Goal: Task Accomplishment & Management: Use online tool/utility

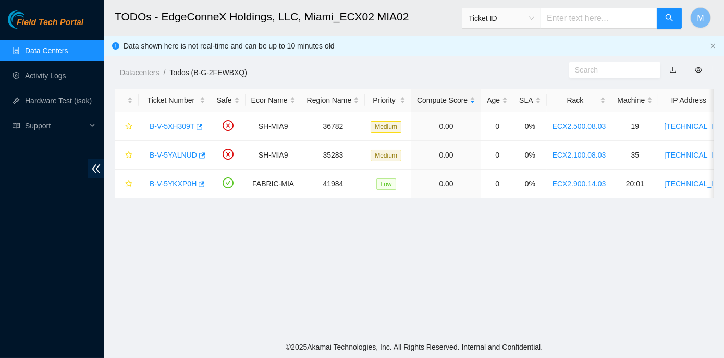
scroll to position [129, 0]
click at [174, 125] on link "B-V-5XH309T" at bounding box center [172, 126] width 45 height 8
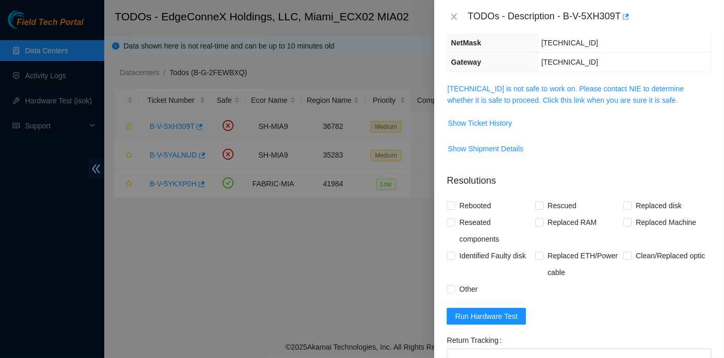
scroll to position [94, 0]
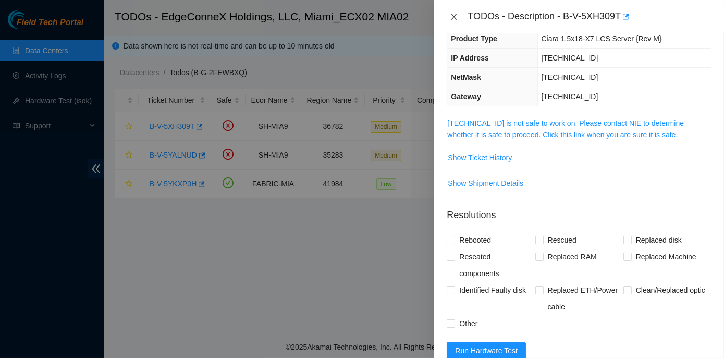
click at [453, 15] on icon "close" at bounding box center [454, 17] width 8 height 8
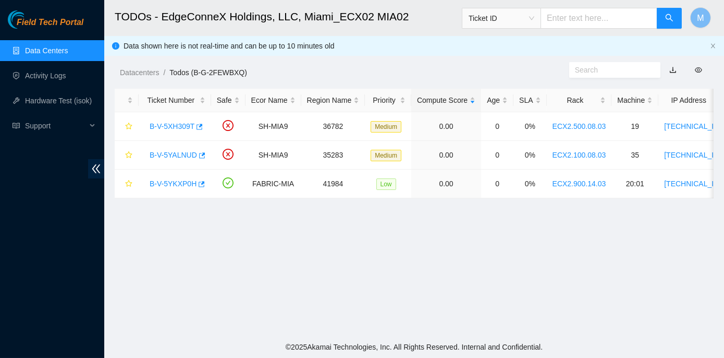
scroll to position [129, 0]
click at [399, 238] on main "TODOs - EdgeConneX Holdings, LLC, Miami_ECX02 MIA02 Ticket ID M Data shown here…" at bounding box center [414, 168] width 620 height 336
drag, startPoint x: 148, startPoint y: 154, endPoint x: 192, endPoint y: 159, distance: 45.1
click at [192, 159] on div "B-V-5YALNUD" at bounding box center [174, 155] width 61 height 17
copy link "B-V-5YALNUD"
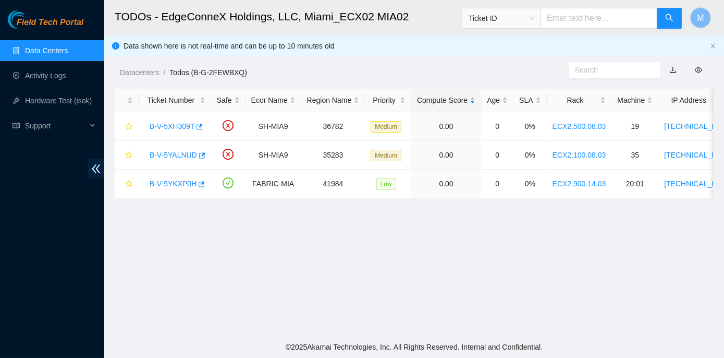
click at [434, 53] on div "Datacenters / Todos (B-G-2FEWBXQ) /" at bounding box center [336, 49] width 465 height 58
click at [179, 126] on link "B-V-5XH309T" at bounding box center [172, 126] width 45 height 8
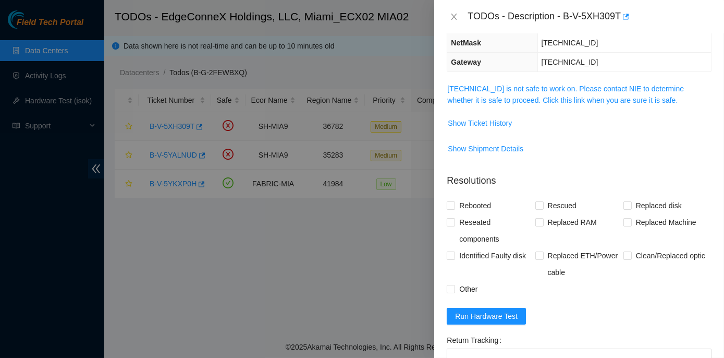
scroll to position [94, 0]
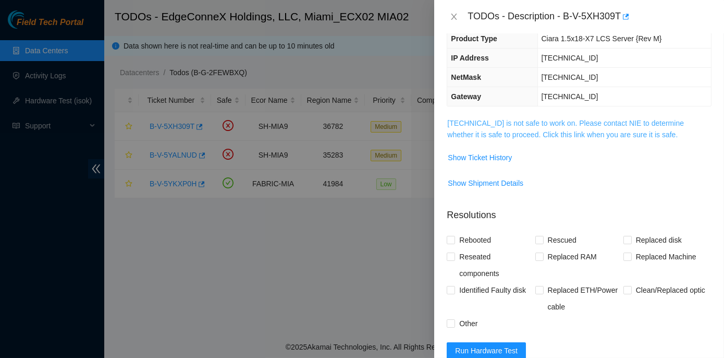
click at [524, 122] on link "23.211.106.184 is not safe to work on. Please contact NIE to determine whether …" at bounding box center [565, 129] width 237 height 20
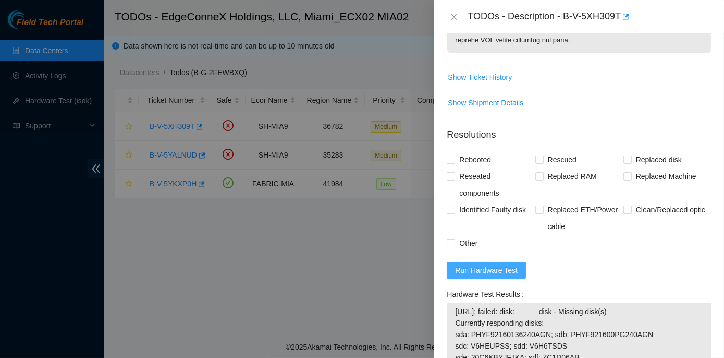
scroll to position [711, 0]
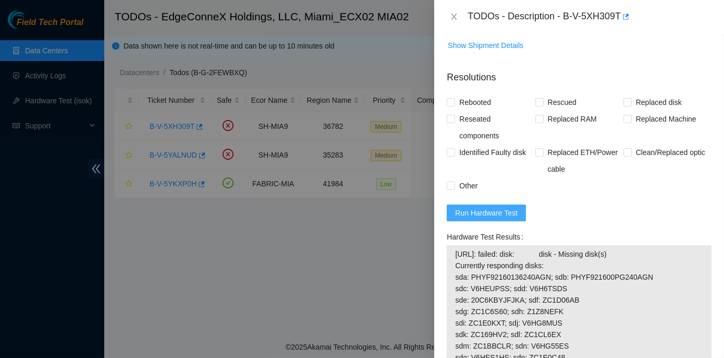
click at [493, 218] on span "Run Hardware Test" at bounding box center [486, 212] width 63 height 11
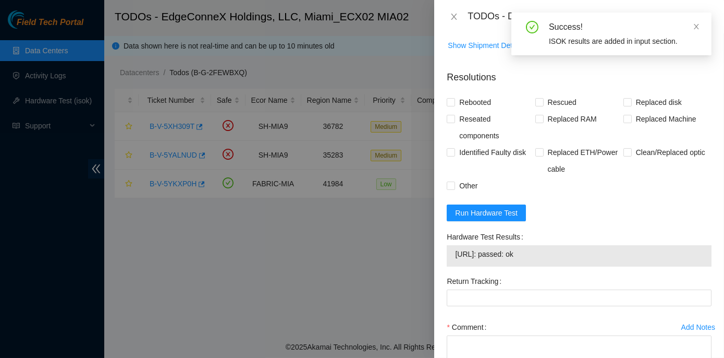
drag, startPoint x: 444, startPoint y: 242, endPoint x: 548, endPoint y: 268, distance: 106.4
click at [548, 268] on div "Hardware Test Results 23.211.106.184: passed: ok" at bounding box center [579, 250] width 273 height 44
copy div "Hardware Test Results 23.211.106.184: passed: ok"
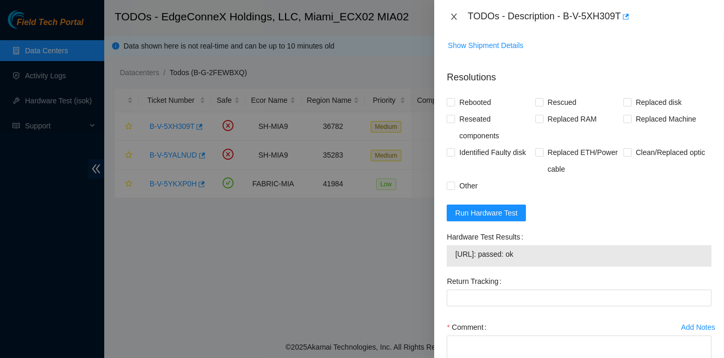
click at [456, 14] on icon "close" at bounding box center [454, 17] width 8 height 8
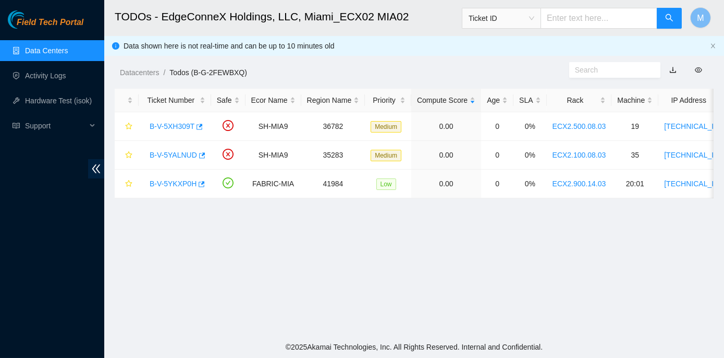
scroll to position [237, 0]
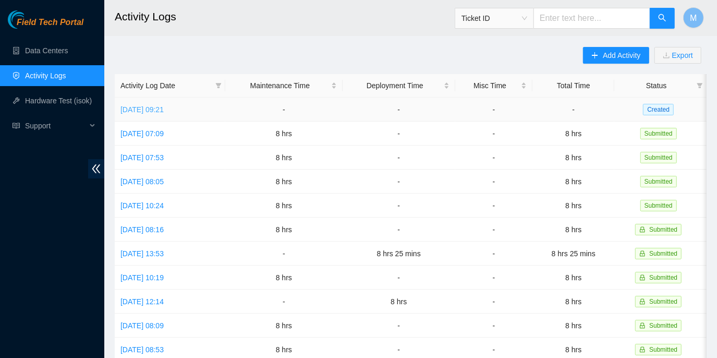
click at [153, 108] on link "Mon, 13 Oct 2025 09:21" at bounding box center [141, 109] width 43 height 8
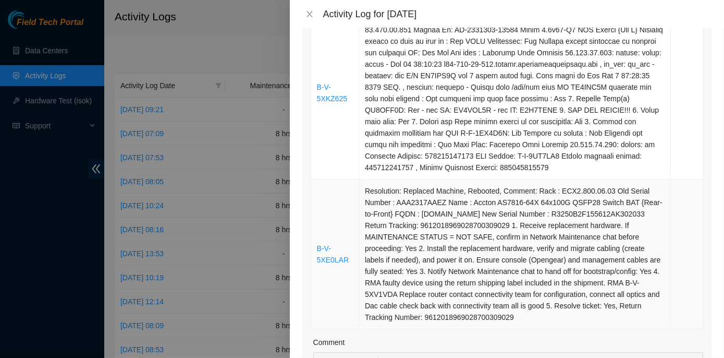
scroll to position [853, 0]
drag, startPoint x: 347, startPoint y: 99, endPoint x: 311, endPoint y: 89, distance: 36.8
click at [311, 89] on td "B-V-5XKZ625" at bounding box center [335, 93] width 48 height 173
copy link "B-V-5XKZ625"
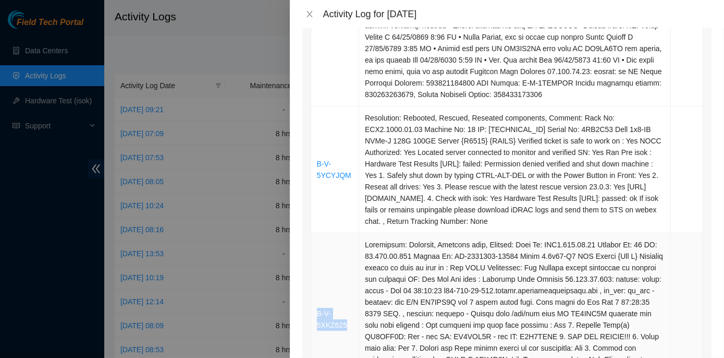
scroll to position [616, 0]
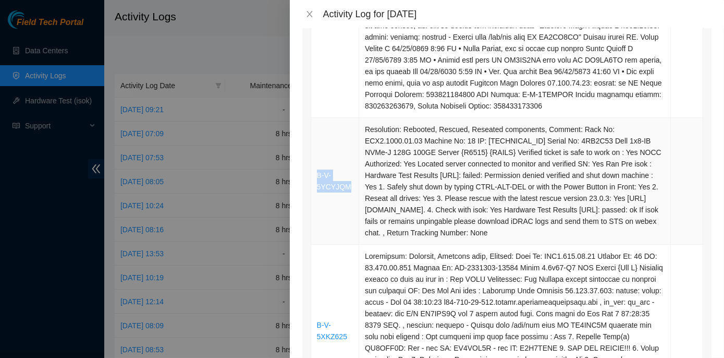
drag, startPoint x: 350, startPoint y: 186, endPoint x: 315, endPoint y: 174, distance: 36.6
click at [315, 174] on td "B-V-5YCYJQM" at bounding box center [335, 181] width 48 height 127
copy link "B-V-5YCYJQM"
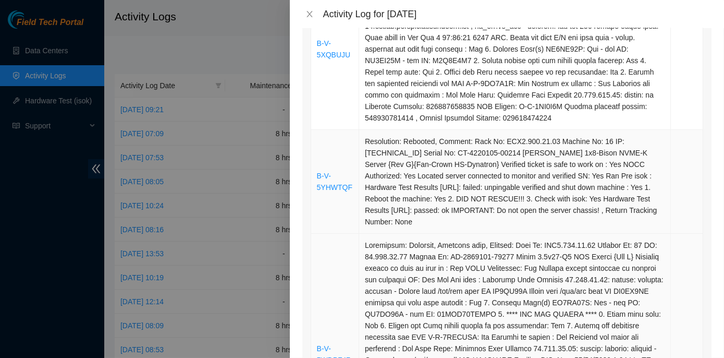
scroll to position [237, 0]
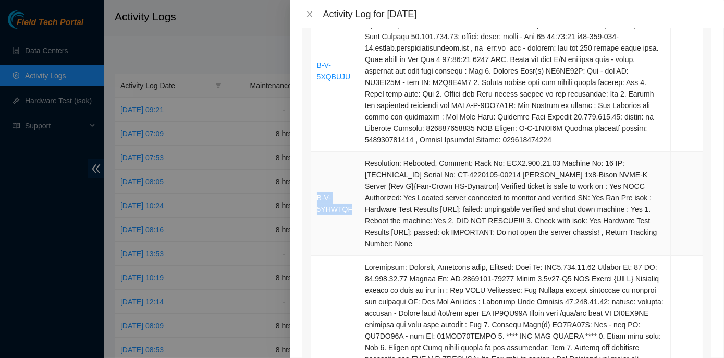
drag, startPoint x: 350, startPoint y: 208, endPoint x: 315, endPoint y: 201, distance: 36.0
click at [315, 201] on td "B-V-5YHWTQF" at bounding box center [335, 204] width 48 height 104
copy link "B-V-5YHWTQF"
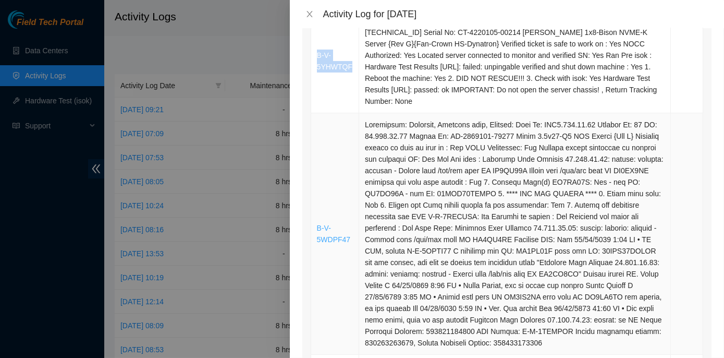
scroll to position [0, 0]
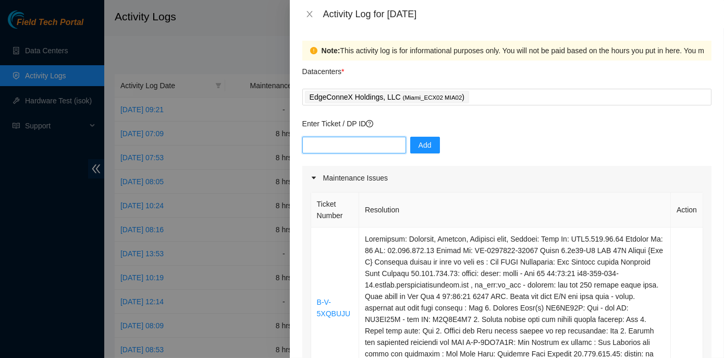
click at [314, 147] on input "text" at bounding box center [354, 145] width 104 height 17
paste input "B-V-5WDPF47 B-V-5XQBUJU B-V-5XE0LAR B-V-5XKZ625 B-V-5YCYJQM B-V-5YHWTQF"
type input "B-V-5WDPF47 B-V-5XQBUJU B-V-5XE0LAR B-V-5XKZ625 B-V-5YCYJQM B-V-5YHWTQF"
click at [421, 145] on span "Add" at bounding box center [425, 144] width 13 height 11
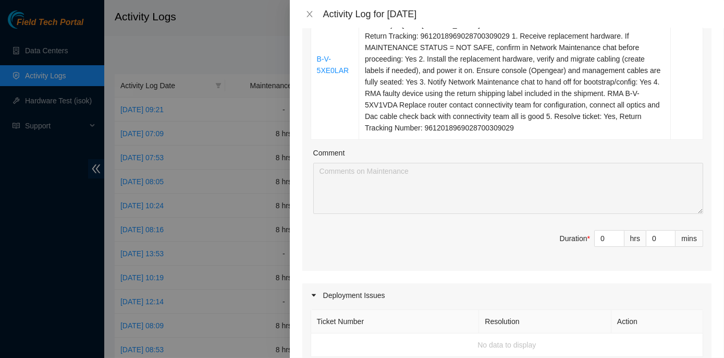
scroll to position [1043, 0]
drag, startPoint x: 590, startPoint y: 236, endPoint x: 603, endPoint y: 238, distance: 13.1
click at [603, 238] on input "0" at bounding box center [609, 238] width 29 height 16
type input "8"
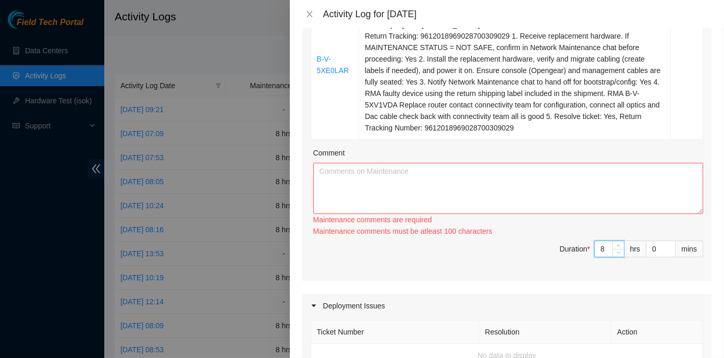
type input "8"
click at [380, 174] on textarea "Comment" at bounding box center [508, 188] width 390 height 51
paste textarea "ECX2- Maintenance Check for inbound shipments for ECX2; scan in four packages f…"
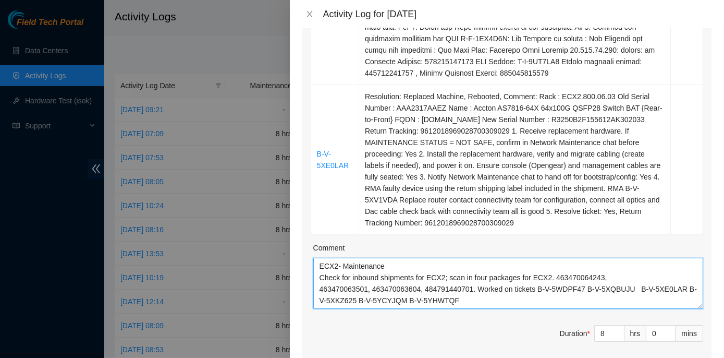
scroll to position [0, 0]
click at [474, 296] on textarea "ECX2- Maintenance Check for inbound shipments for ECX2; scan in four packages f…" at bounding box center [508, 283] width 390 height 51
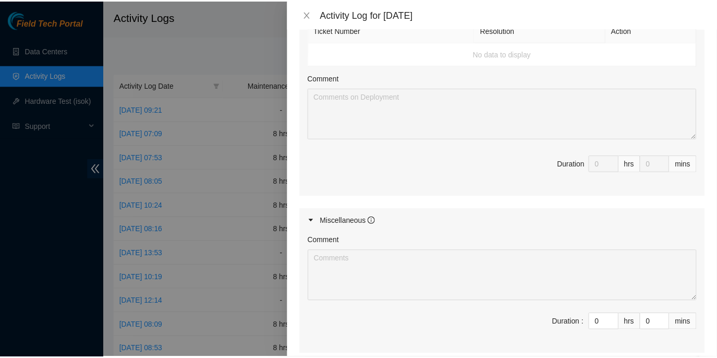
scroll to position [1440, 0]
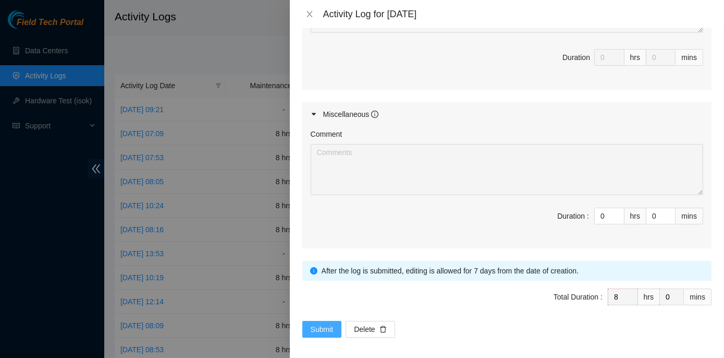
type textarea "ECX2- Maintenance Check for inbound shipments for ECX2; scan in four packages f…"
click at [321, 325] on span "Submit" at bounding box center [322, 328] width 23 height 11
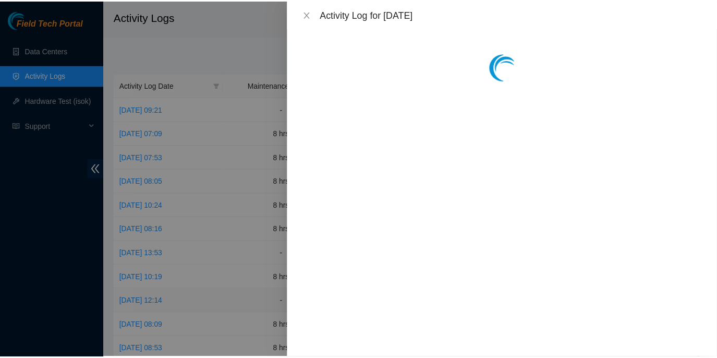
scroll to position [0, 0]
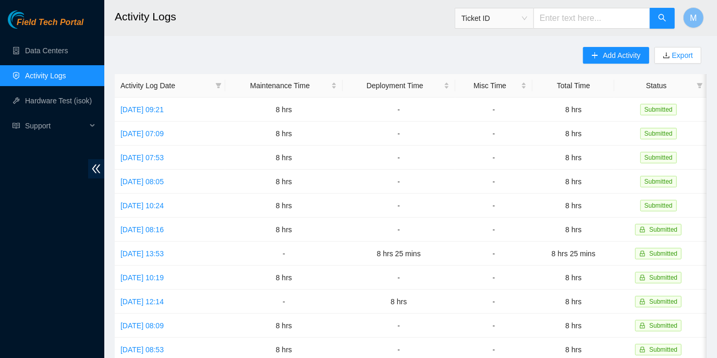
click at [527, 14] on span "Ticket ID" at bounding box center [494, 18] width 66 height 16
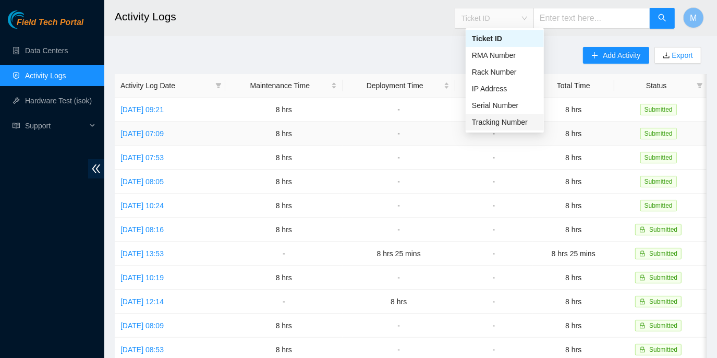
click at [500, 120] on div "Tracking Number" at bounding box center [505, 121] width 66 height 11
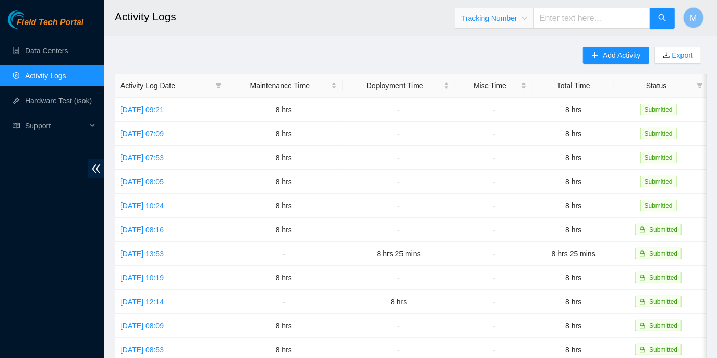
click at [555, 19] on input "text" at bounding box center [591, 18] width 117 height 21
type input "463470066360"
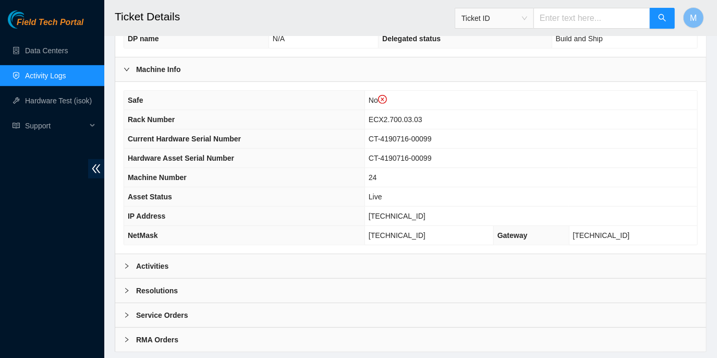
scroll to position [365, 0]
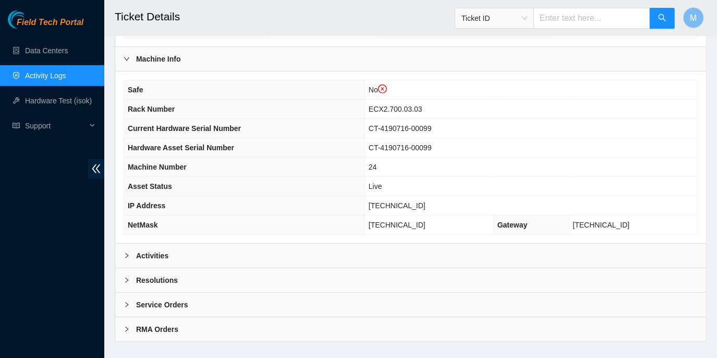
click at [124, 252] on icon "right" at bounding box center [127, 255] width 6 height 6
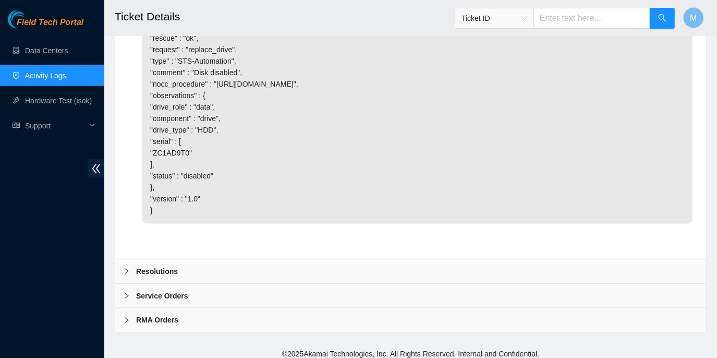
scroll to position [1059, 0]
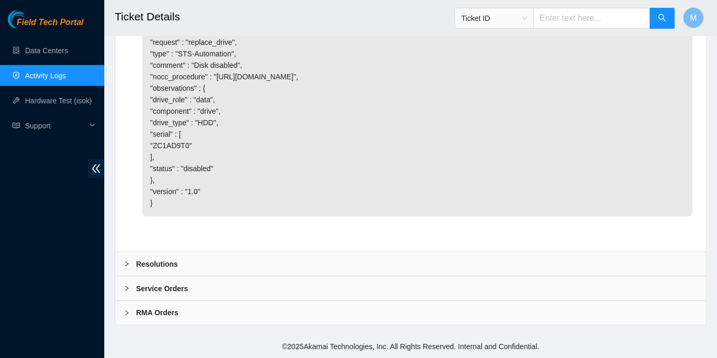
click at [126, 261] on div at bounding box center [130, 263] width 13 height 11
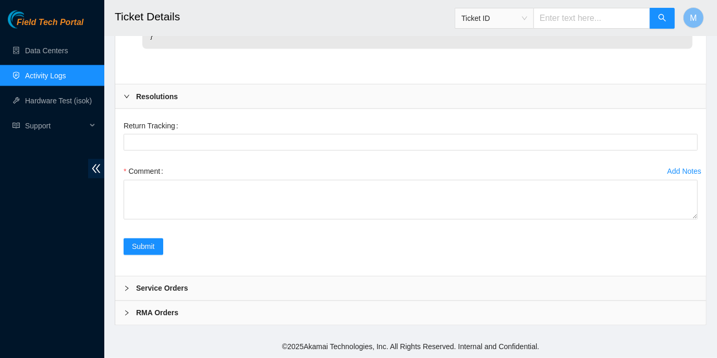
scroll to position [1226, 0]
click at [126, 291] on icon "right" at bounding box center [127, 288] width 6 height 6
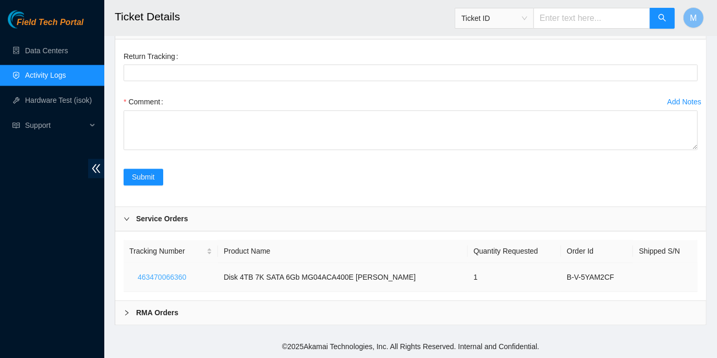
scroll to position [1294, 0]
click at [127, 314] on icon "right" at bounding box center [126, 312] width 3 height 5
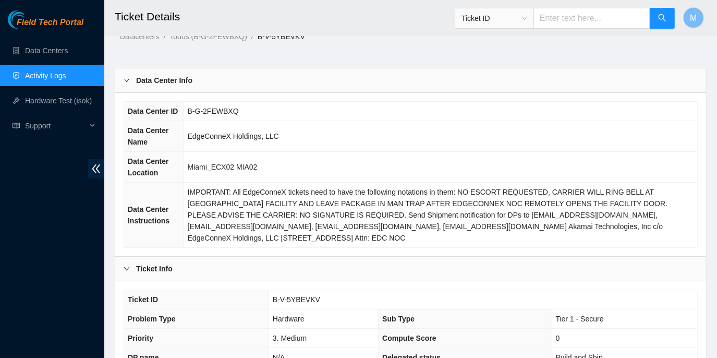
scroll to position [0, 0]
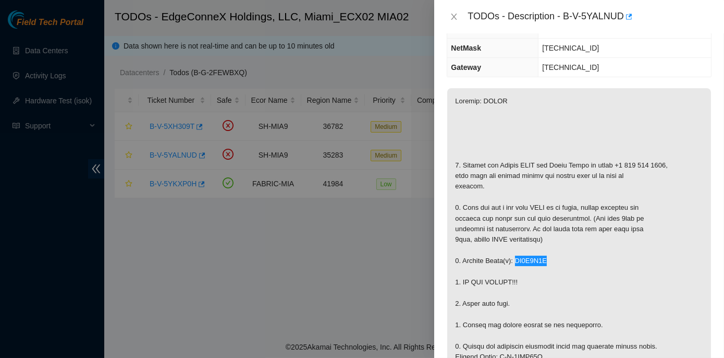
scroll to position [142, 0]
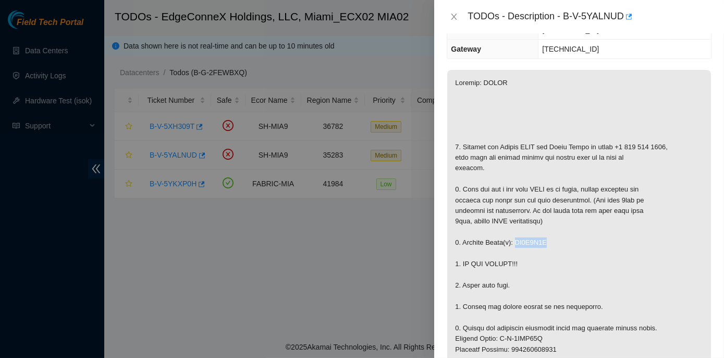
click at [570, 254] on p at bounding box center [579, 354] width 264 height 569
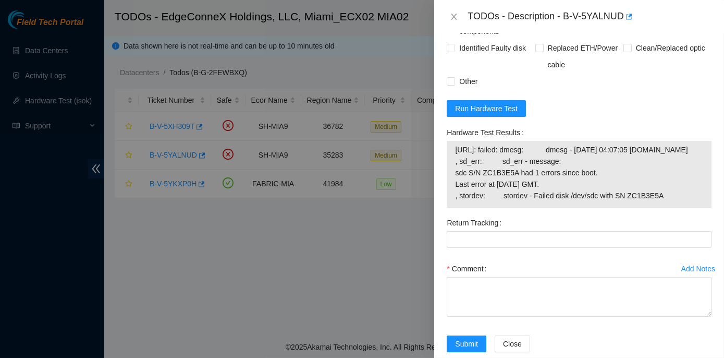
scroll to position [901, 0]
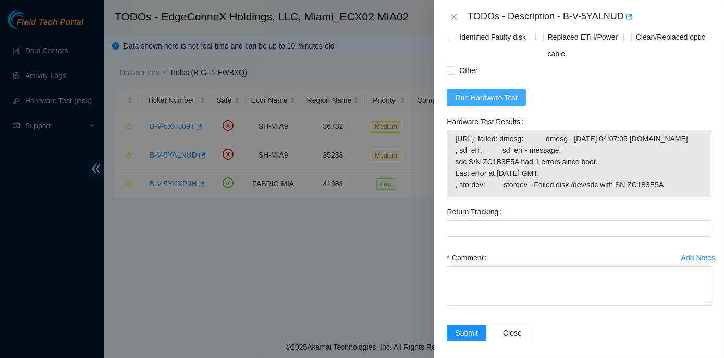
click at [477, 103] on span "Run Hardware Test" at bounding box center [486, 97] width 63 height 11
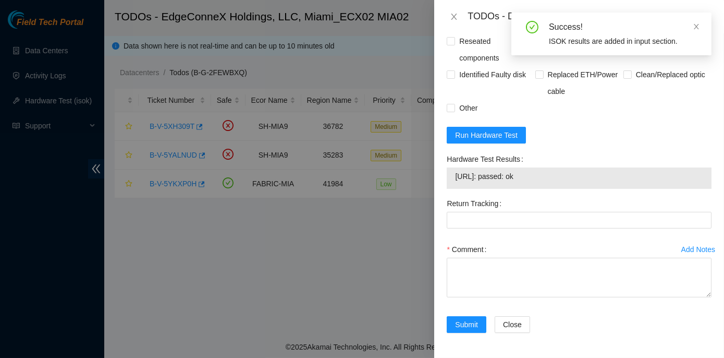
drag, startPoint x: 445, startPoint y: 173, endPoint x: 563, endPoint y: 188, distance: 119.4
click at [563, 188] on div "Hardware Test Results 104.125.83.166: passed: ok" at bounding box center [579, 173] width 273 height 44
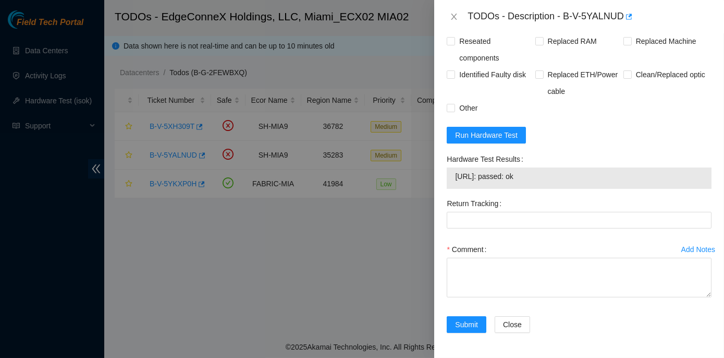
copy div "Hardware Test Results 104.125.83.166: passed: ok"
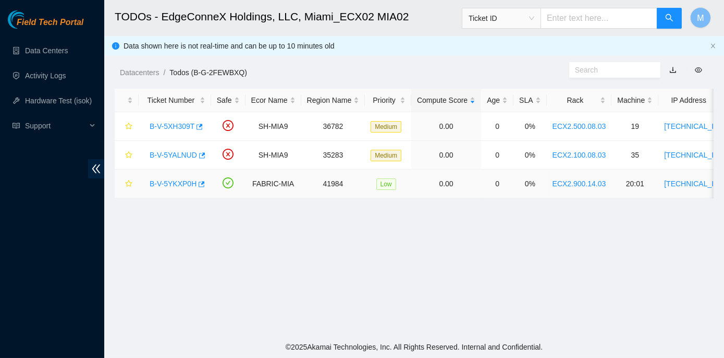
click at [179, 182] on link "B-V-5YKXP0H" at bounding box center [173, 183] width 47 height 8
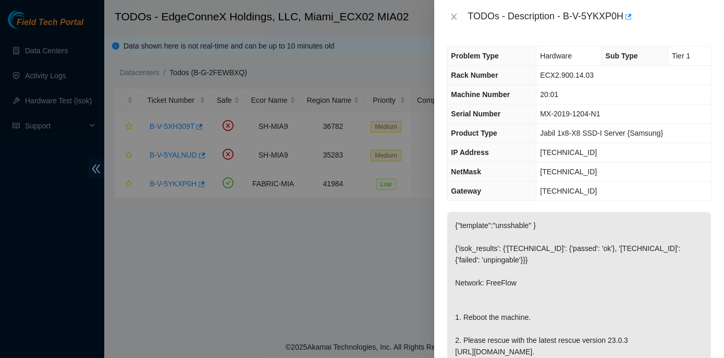
drag, startPoint x: 145, startPoint y: 125, endPoint x: 164, endPoint y: 125, distance: 18.8
click at [168, 123] on div at bounding box center [362, 179] width 724 height 358
click at [460, 164] on th "NetMask" at bounding box center [491, 171] width 89 height 19
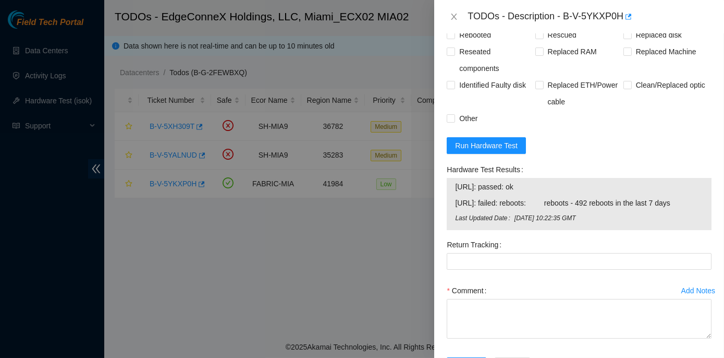
scroll to position [521, 0]
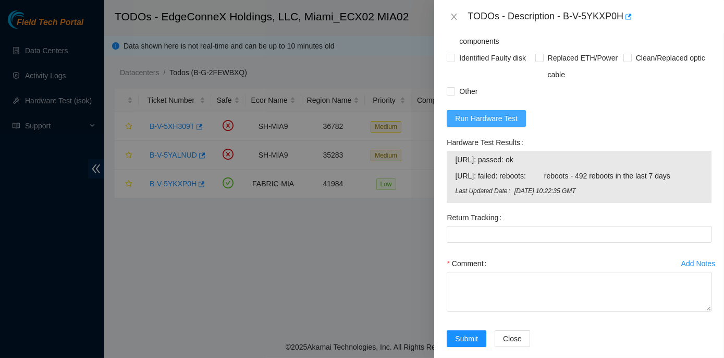
click at [495, 124] on span "Run Hardware Test" at bounding box center [486, 118] width 63 height 11
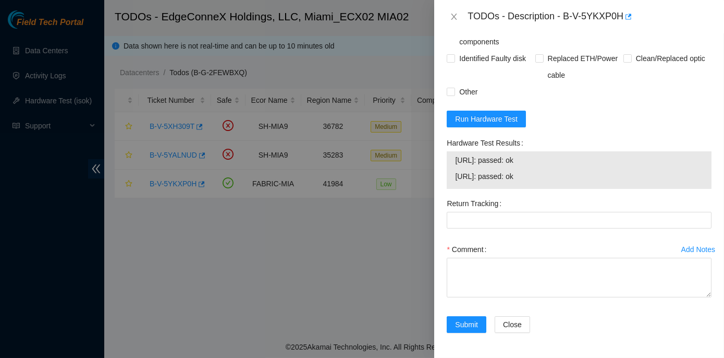
drag, startPoint x: 441, startPoint y: 161, endPoint x: 543, endPoint y: 193, distance: 107.2
click at [543, 193] on div "Problem Type Hardware Sub Type Tier 1 Rack Number ECX2.900.14.03 Machine Number…" at bounding box center [579, 195] width 290 height 324
copy div "Hardware Test Results [URL]: passed: ok [URL]: passed: ok"
